Goal: Check status: Verify the current state of an ongoing process or item

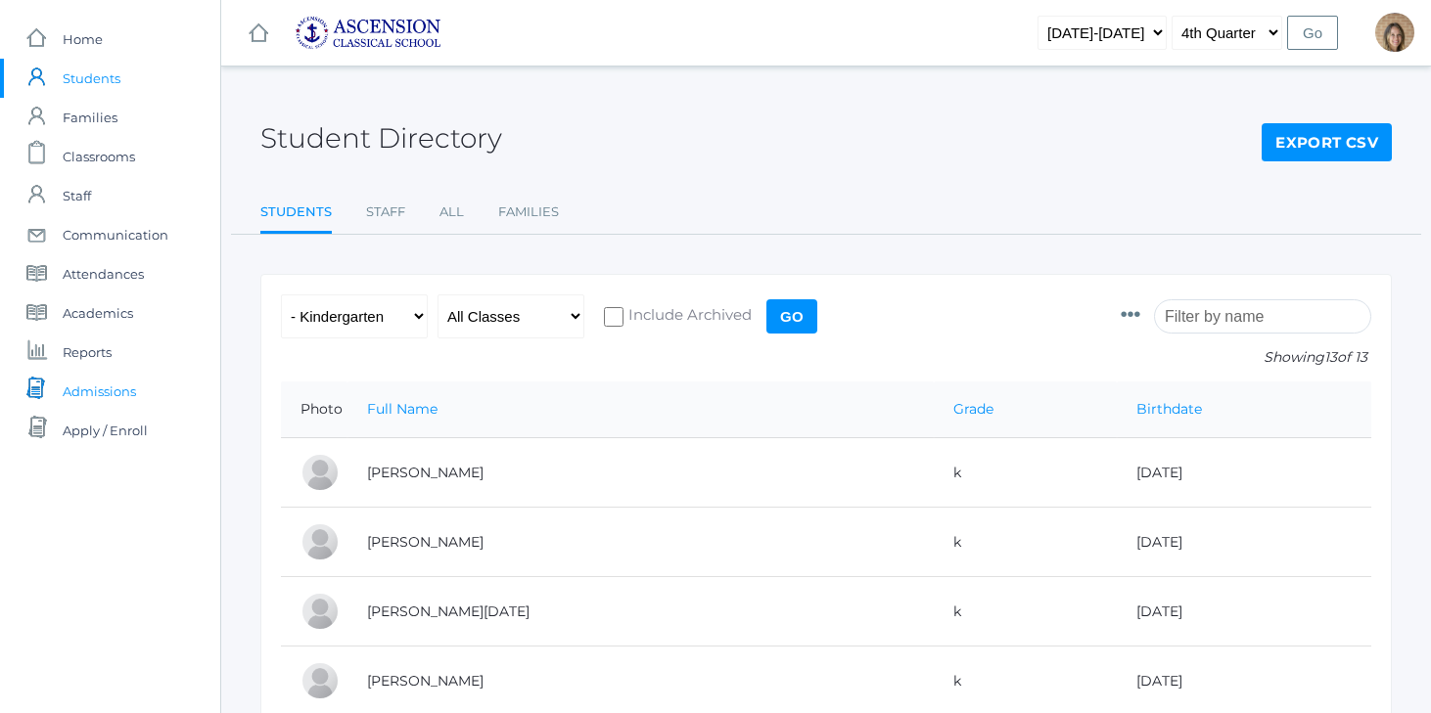
click at [100, 388] on span "Admissions" at bounding box center [99, 391] width 73 height 39
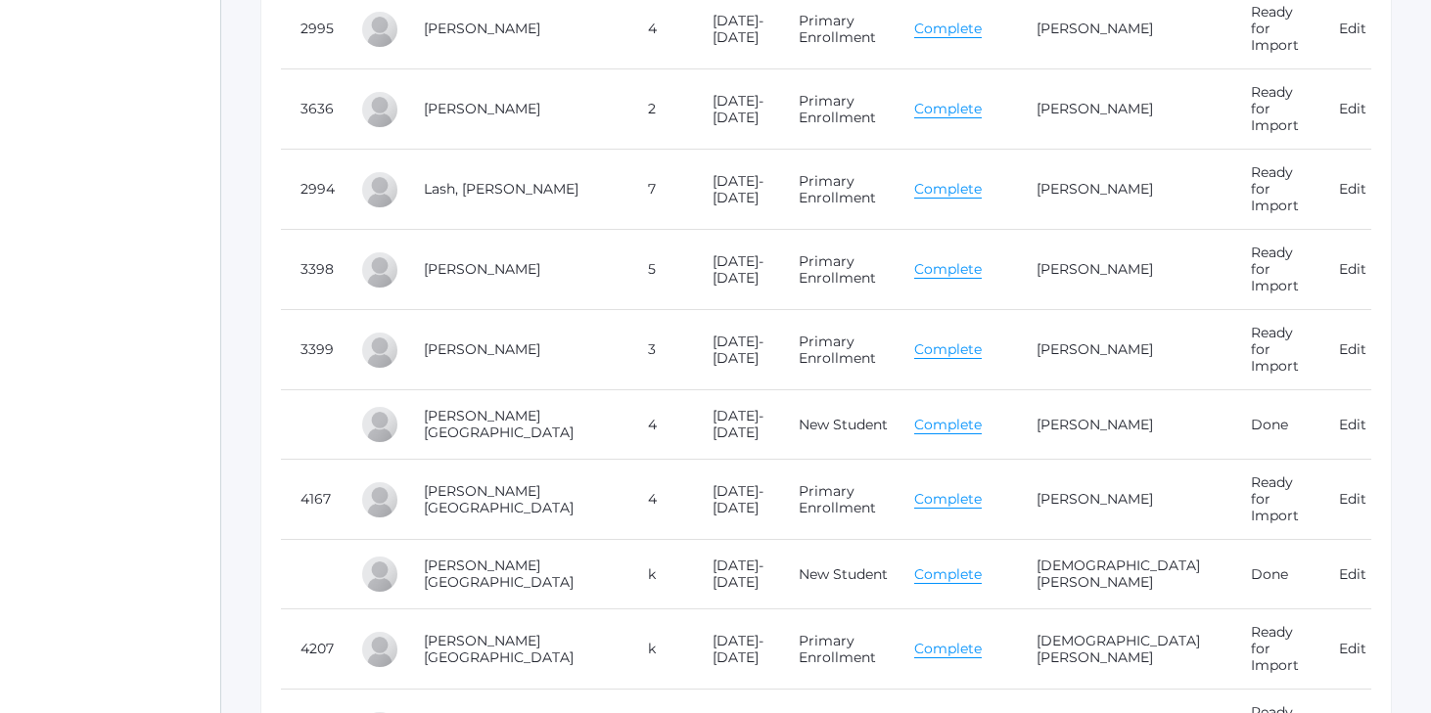
scroll to position [6790, 0]
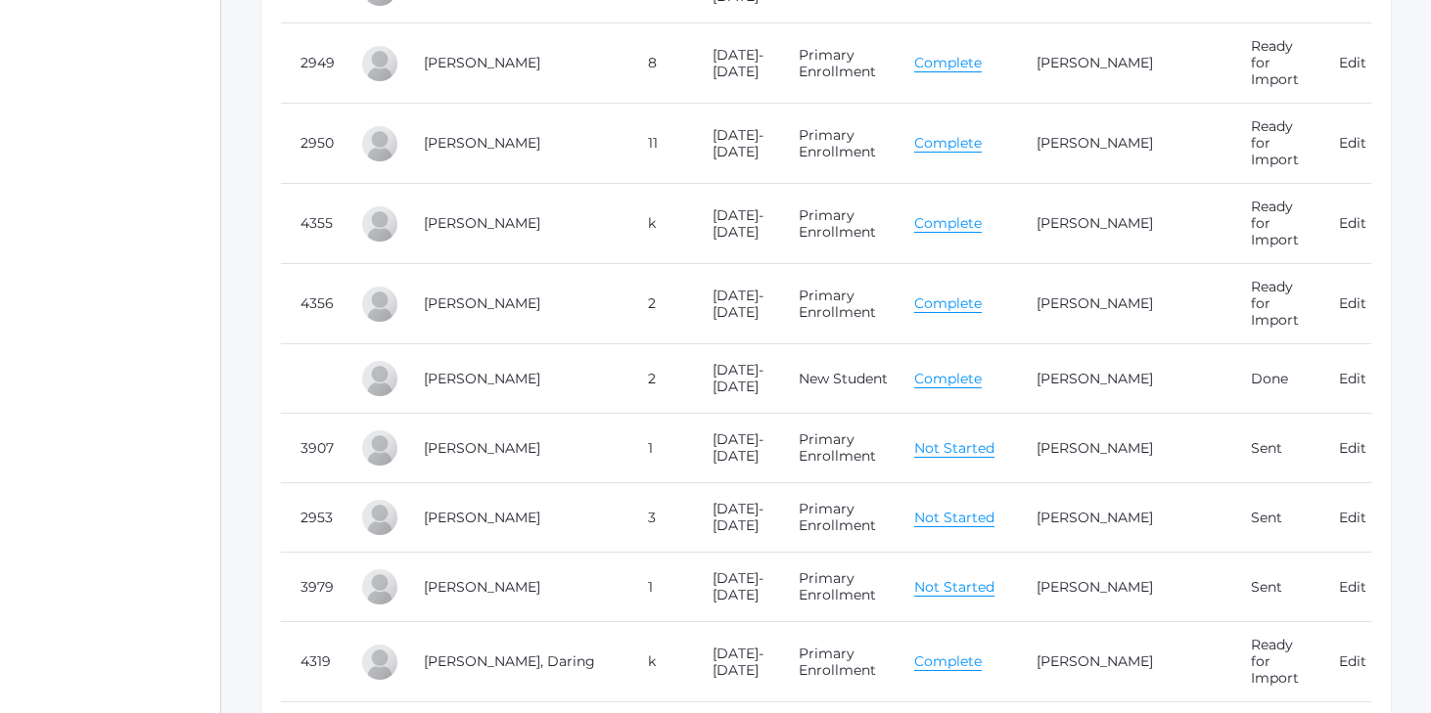
scroll to position [6790, 0]
